Goal: Navigation & Orientation: Find specific page/section

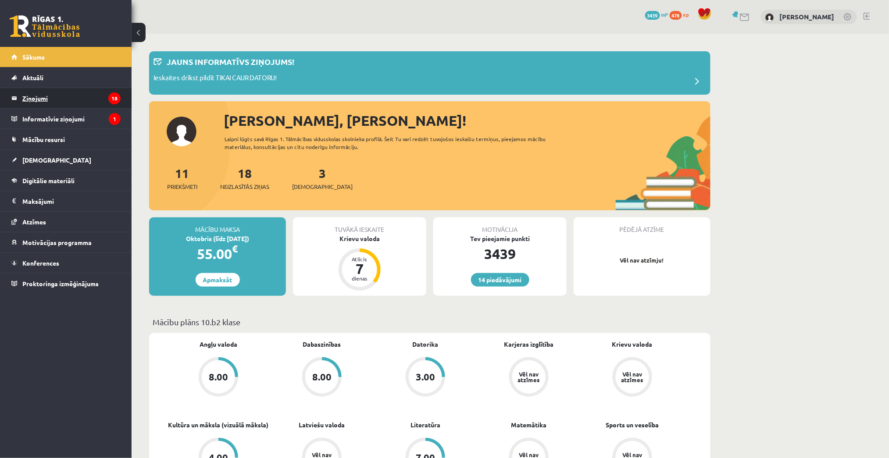
click at [116, 97] on icon "18" at bounding box center [114, 98] width 12 height 12
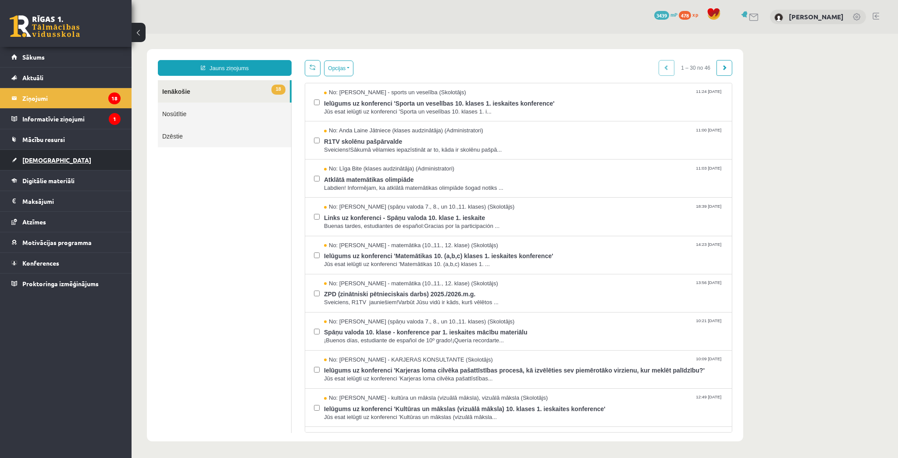
click at [44, 160] on span "[DEMOGRAPHIC_DATA]" at bounding box center [56, 160] width 69 height 8
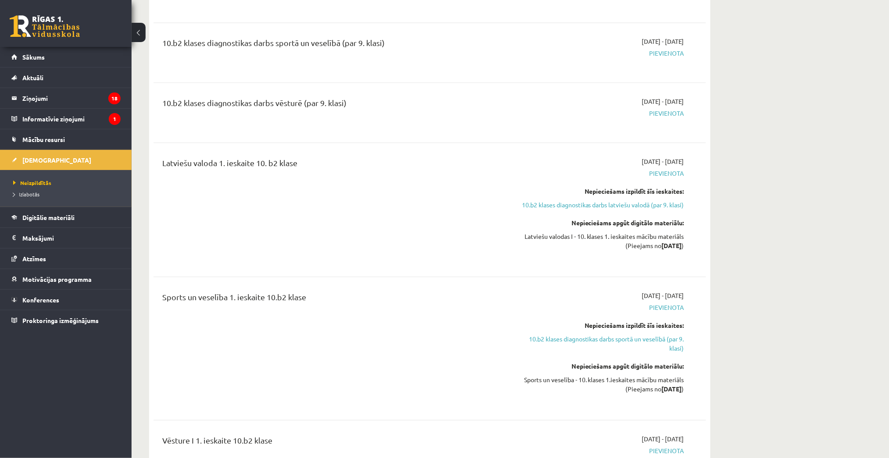
scroll to position [467, 0]
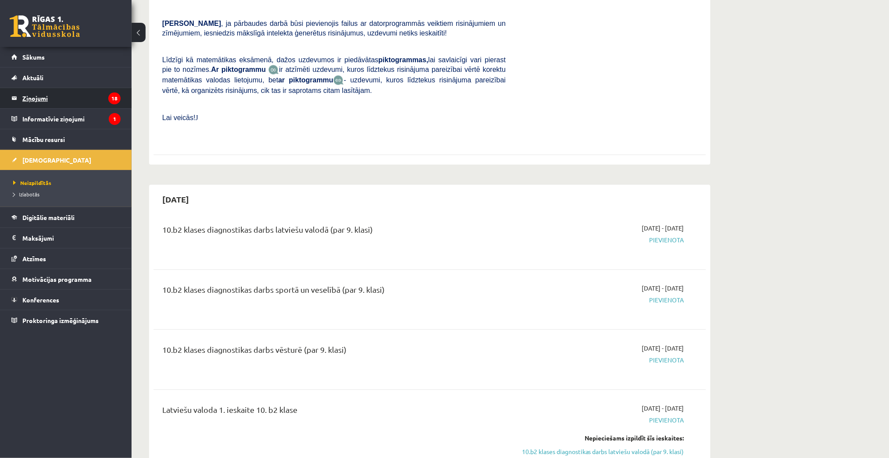
click at [39, 100] on legend "Ziņojumi 18" at bounding box center [71, 98] width 98 height 20
